Goal: Register for event/course

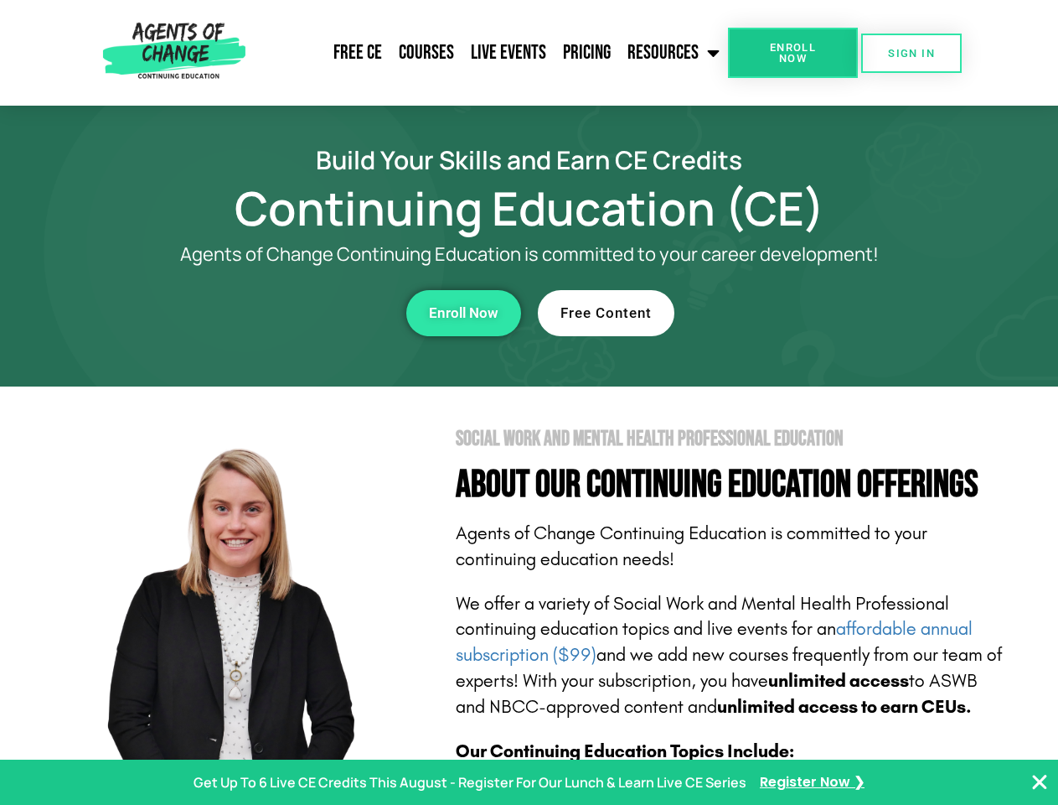
click at [529, 402] on section "Social Work and Mental Health Professional Education About Our Continuing Educa…" at bounding box center [529, 738] width 1058 height 704
click at [793, 53] on span "Enroll Now" at bounding box center [793, 53] width 76 height 22
click at [912, 53] on span "SIGN IN" at bounding box center [911, 53] width 47 height 11
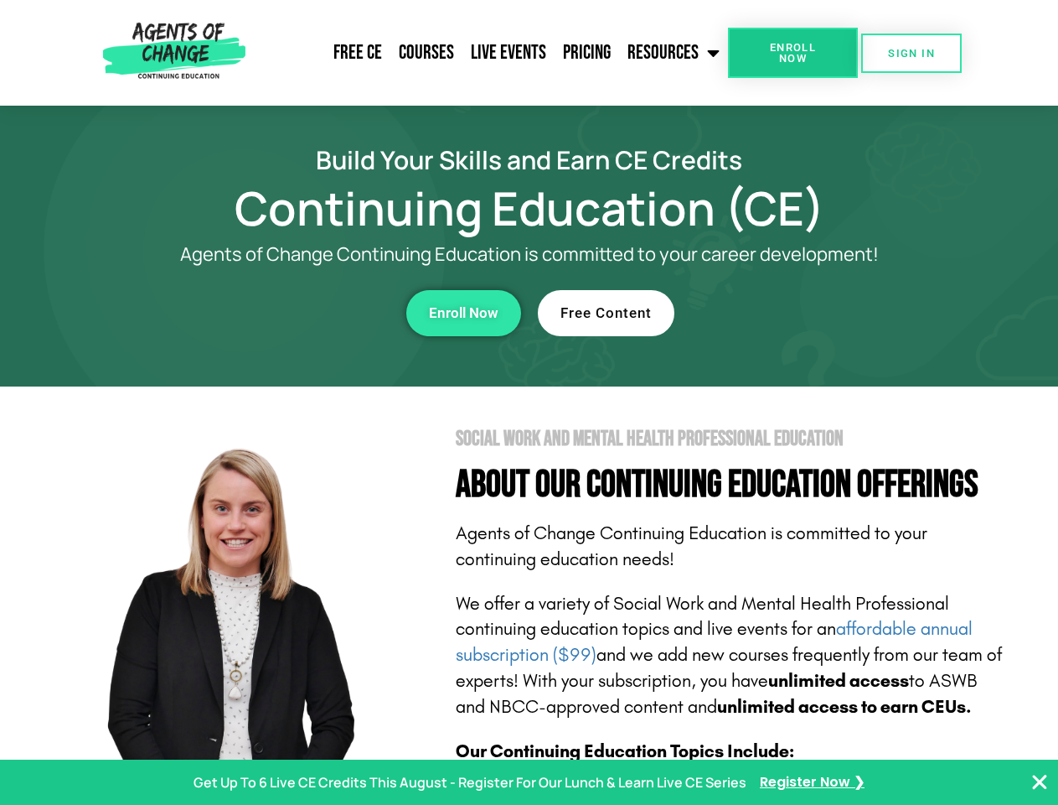
click at [291, 313] on div "Enroll Now" at bounding box center [290, 313] width 461 height 46
click at [463, 313] on span "Enroll Now" at bounding box center [464, 313] width 70 height 14
